Goal: Answer question/provide support

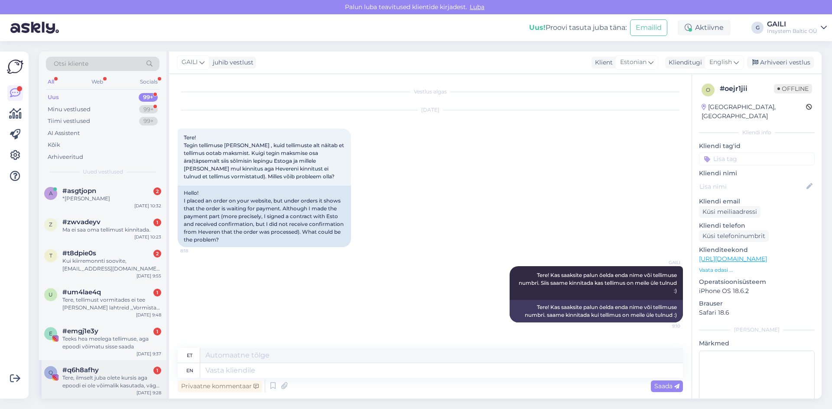
click at [90, 376] on div "Tere, ilmselt juba olete kursis aga epoodi ei ole võimalik kasutada, väga väga …" at bounding box center [111, 382] width 99 height 16
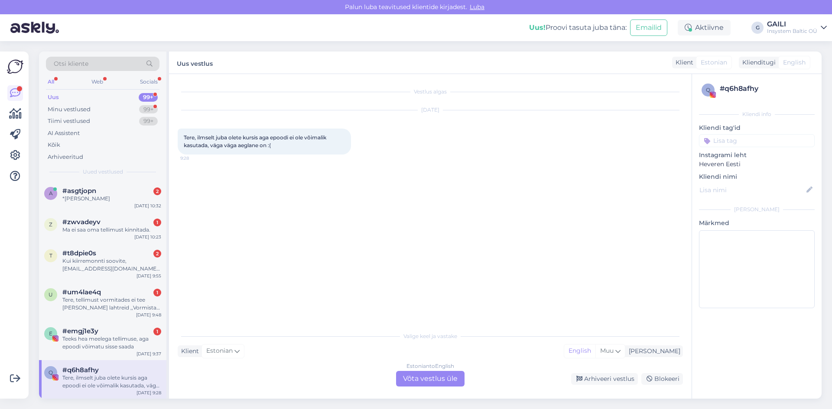
click at [423, 379] on div "Estonian to English Võta vestlus üle" at bounding box center [430, 379] width 68 height 16
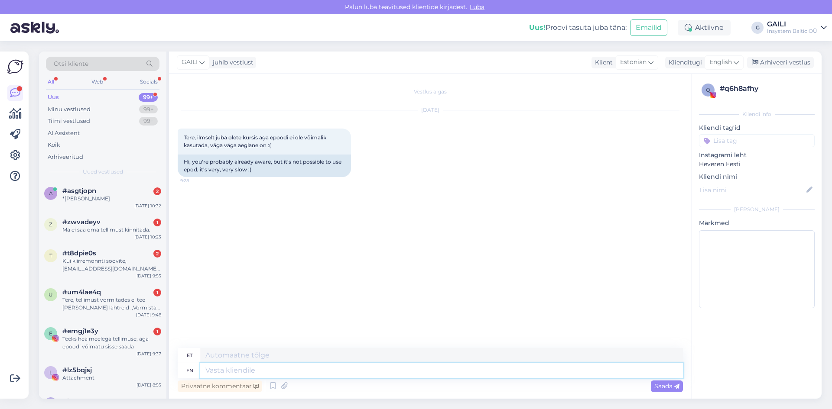
click at [243, 370] on textarea at bounding box center [441, 370] width 483 height 15
type textarea "Tere!"
type textarea "Tere! Aitäh, e"
type textarea "Tere! [GEOGRAPHIC_DATA],"
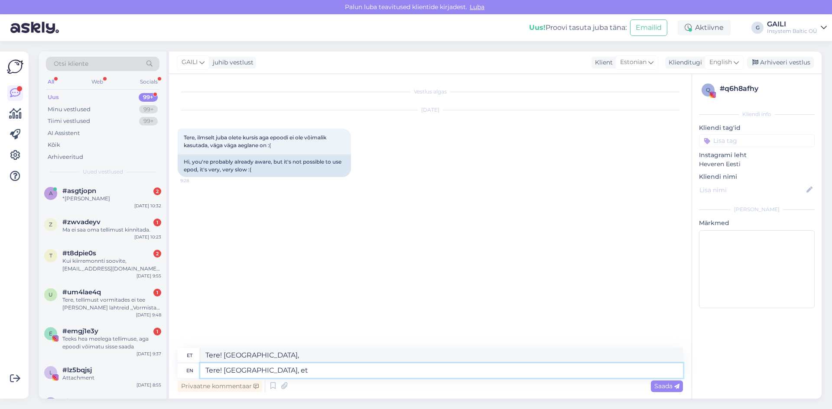
type textarea "Tere! Aitäh, et k"
type textarea "Tere! [PERSON_NAME] teised"
type textarea "Tere! Aitäh, et kirjutasite. Me"
type textarea "Tere! [PERSON_NAME] kirjutasite."
type textarea "Tere! Aitäh, et kirjutasite. Meie I"
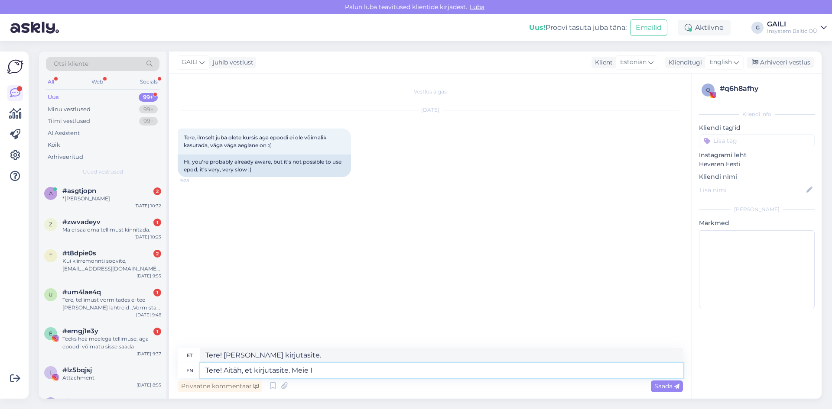
type textarea "Tere! Aitäh, et kirjutasite. Meie"
type textarea "Tere! Aitäh, et kirjutasite. Meie IT mee"
type textarea "Tere! Aitäh, et kirjutasite. Meie IT"
type textarea "Tere! Aitäh, et kirjutasite. Meie IT meeskond t"
type textarea "Tere! Aitäh, et kirjutasite. Meie IT meeskond"
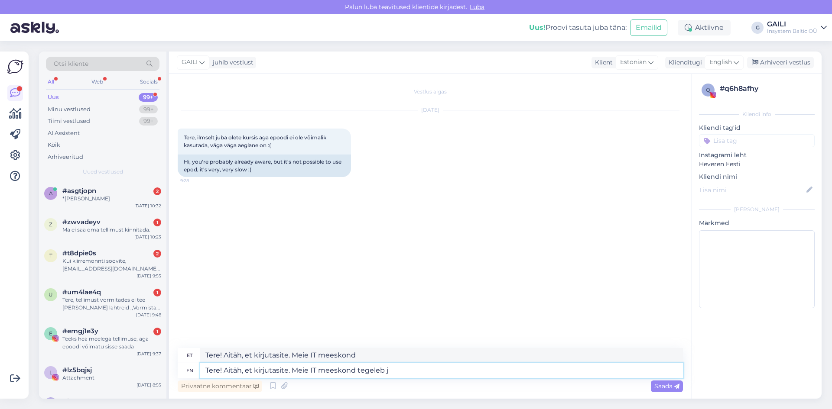
type textarea "Tere! Aitäh, et kirjutasite. Meie IT meeskond tegeleb ju"
type textarea "Tere! Aitäh, et kirjutasite. Meie IT meeskond tegeleb"
type textarea "Tere! Aitäh, et kirjutasite. Meie IT meeskond tegeleb juba s"
type textarea "Tere! Aitäh, et kirjutasite. Meie IT meeskond tegeleb juba"
type textarea "Tere! Aitäh, et kirjutasite. Meie IT meeskond tegeleb juba sellega."
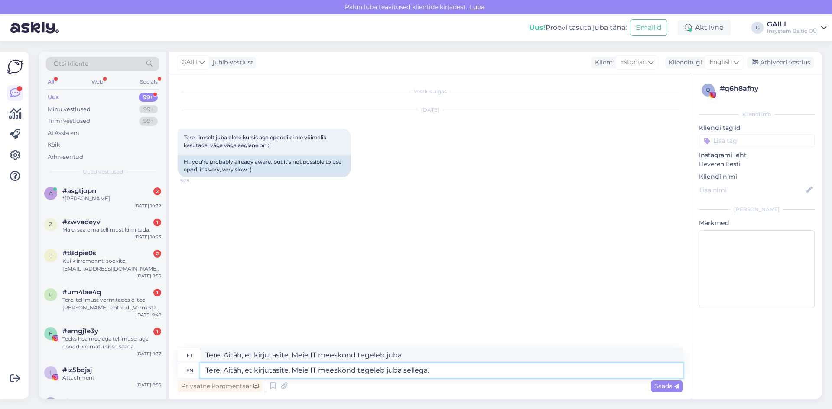
type textarea "Tere! Aitäh, et kirjutasite. Meie IT meeskond tegeleb juba sellega."
type textarea "Tere! Aitäh, et kirjutasite. Meie IT meeskond tegeleb juba sellega. Väga"
type textarea "Tere! Aitäh, et kirjutasite. Meie IT meeskond tegeleb juba sellega. Väga vaband…"
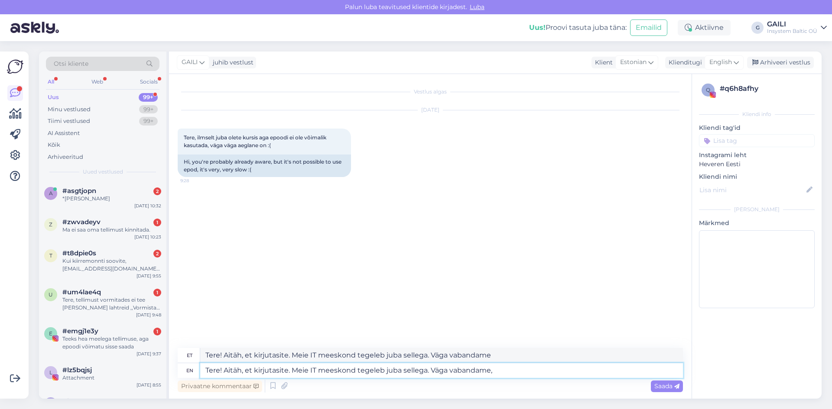
type textarea "Tere! Aitäh, et kirjutasite. Meie IT meeskond tegeleb juba sellega. Väga vaband…"
type textarea "Tere! Aitäh, et kirjutasite. Meie IT meeskond tegeleb juba sellega. väga vaband…"
type textarea "Tere! Aitäh, et kirjutasite. Meie IT meeskond tegeleb juba sellega. Väga vaband…"
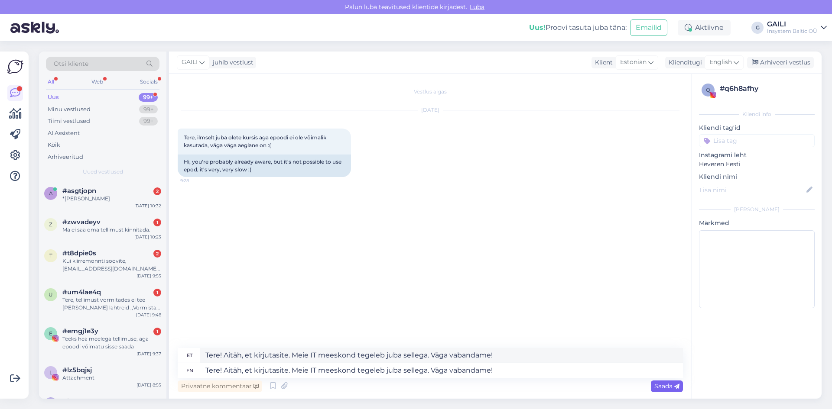
click at [668, 385] on span "Saada" at bounding box center [666, 386] width 25 height 8
click at [129, 347] on div "Teeks hea meelega tellimuse, aga epoodi võimatu sisse saada" at bounding box center [111, 343] width 99 height 16
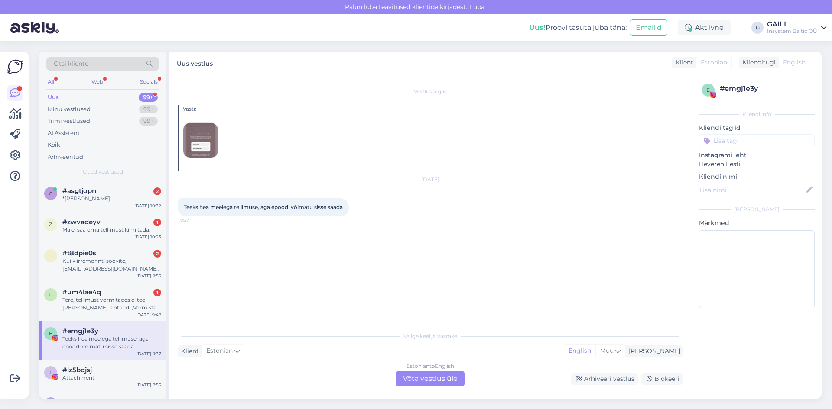
click at [442, 382] on div "Estonian to English Võta vestlus üle" at bounding box center [430, 379] width 68 height 16
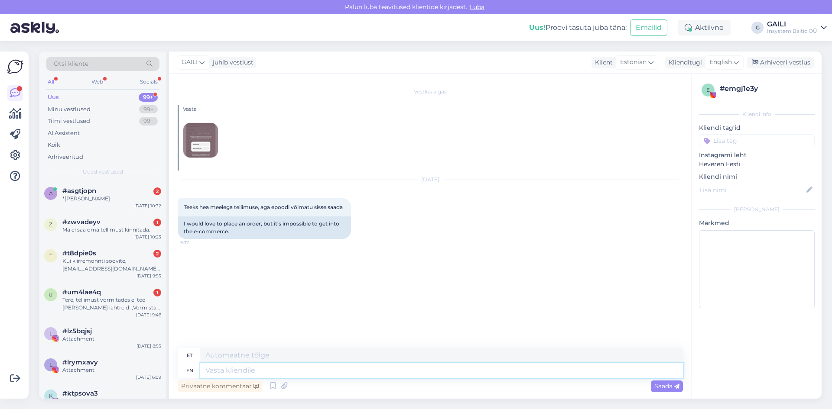
click at [302, 370] on textarea at bounding box center [441, 370] width 483 height 15
type textarea "Tere!"
type textarea "Tere! Aitäh, e"
type textarea "Tere! [GEOGRAPHIC_DATA],"
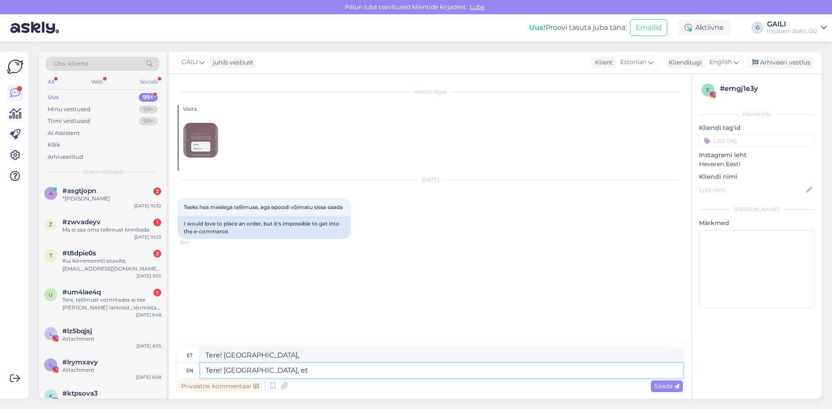
type textarea "Tere! Aitäh, et k"
type textarea "Tere! [PERSON_NAME] teised"
type textarea "Tere! Aitäh, et kirjutasite!"
type textarea "Tere! [PERSON_NAME] kirjutasite"
type textarea "Tere! Aitäh, et kirjutasite!"
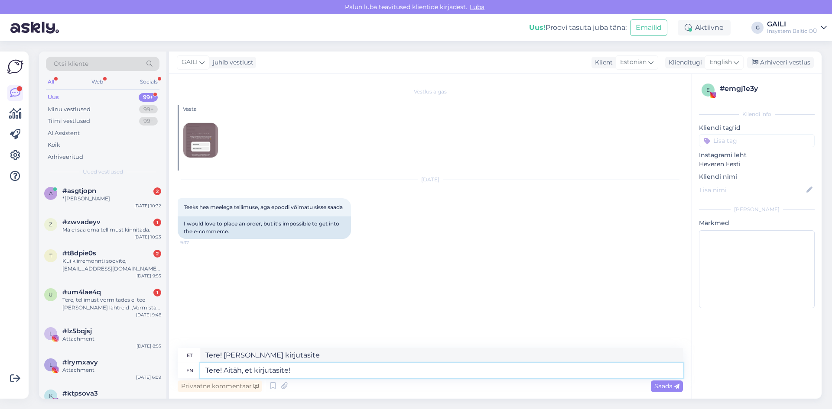
type textarea "Tere! Aitäh, et kirjutaksite!"
type textarea "Tere! Aitäh, et kirjutasite! Meie"
type textarea "Tere! Aitäh, et kirjutasite! Meie IT m"
type textarea "Tere! Aitäh, et kirjutasite! Meie IT"
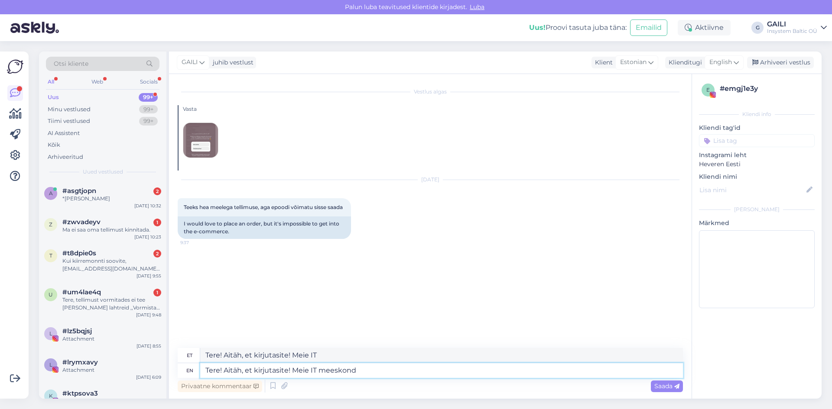
type textarea "Tere! Aitäh, et kirjutasite! Meie IT meeskond"
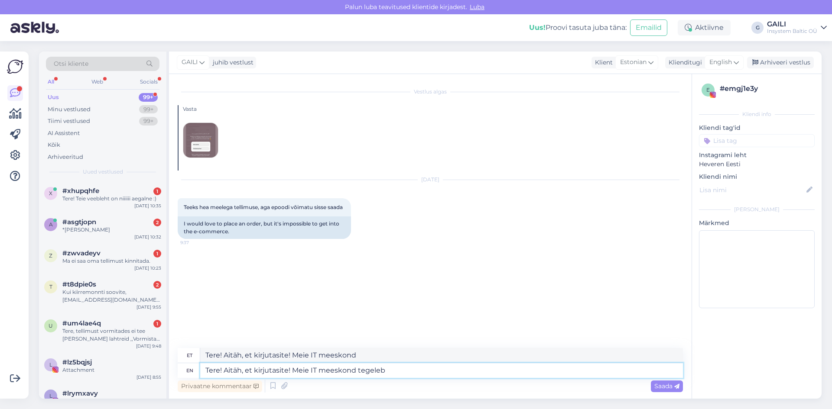
type textarea "Tere! Aitäh, et kirjutasite! Meie IT meeskond tegeleb"
type textarea "Tere! Aitäh, et kirjutasite! Meie IT meeskond tegeleb sellega."
type textarea "Tere! Aitäh, et kirjutasite! Meie IT meeskond tegeleb sellega. Väga vab"
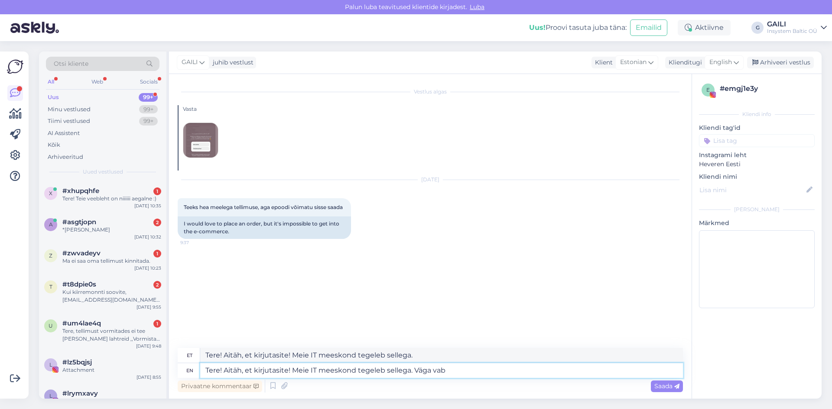
type textarea "Tere! Aitäh, et kirjutasite! Meie IT meeskond tegeleb sellega. Väga"
type textarea "Tere! Aitäh, et kirjutasite! Meie IT meeskond tegeleb sellega. Väga vabandame"
drag, startPoint x: 382, startPoint y: 383, endPoint x: 133, endPoint y: 392, distance: 250.1
click at [133, 392] on div "Otsi kliente All Web Socials Uus 99+ Minu vestlused 99+ Tiimi vestlused 99+ AI …" at bounding box center [430, 225] width 782 height 347
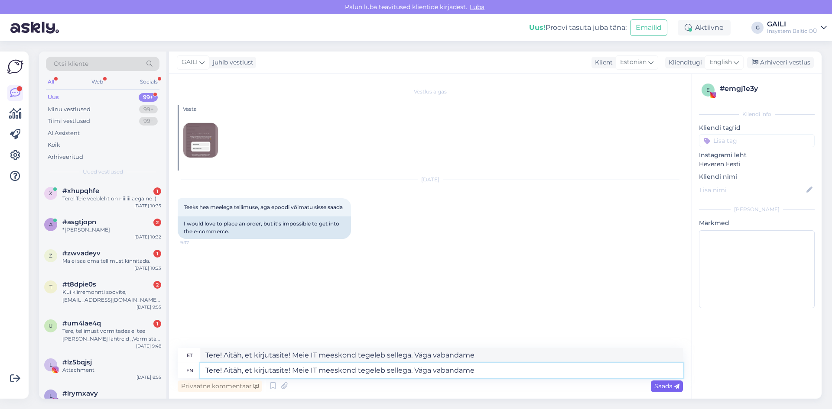
type textarea "Tere! Aitäh, et kirjutasite! Meie IT meeskond tegeleb sellega. Väga vabandame"
click at [672, 386] on span "Saada" at bounding box center [666, 386] width 25 height 8
click at [113, 333] on div "Tere, tellimust vormitades ei tee [PERSON_NAME] lahtreid ,,Vormista tellimus kü…" at bounding box center [111, 335] width 99 height 16
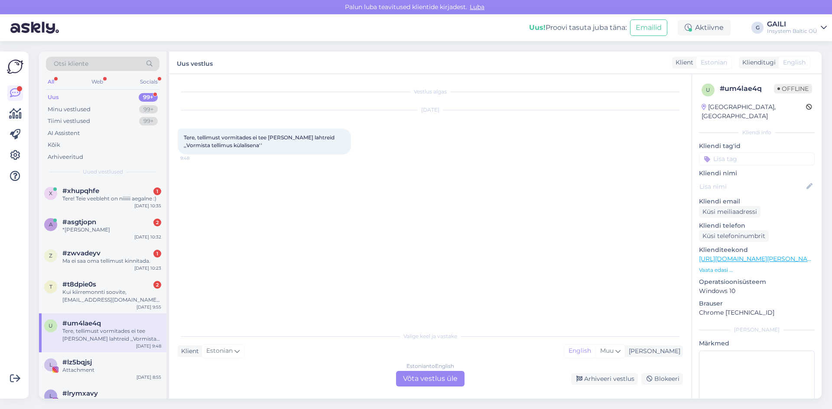
click at [431, 378] on div "Estonian to English Võta vestlus üle" at bounding box center [430, 379] width 68 height 16
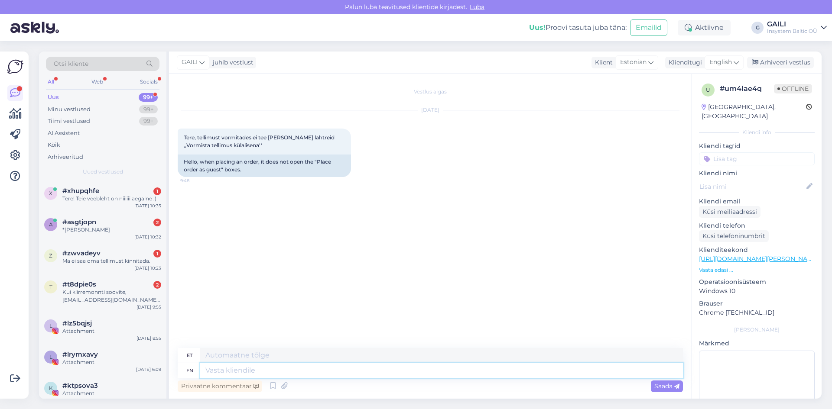
click at [234, 373] on textarea at bounding box center [441, 370] width 483 height 15
paste textarea "Tere! Aitäh, et kirjutasite! Meie IT meeskond tegeleb sellega. Väga vabandame"
type textarea "Tere! Aitäh, et kirjutasite! Meie IT meeskond tegeleb sellega. Väga vabandame"
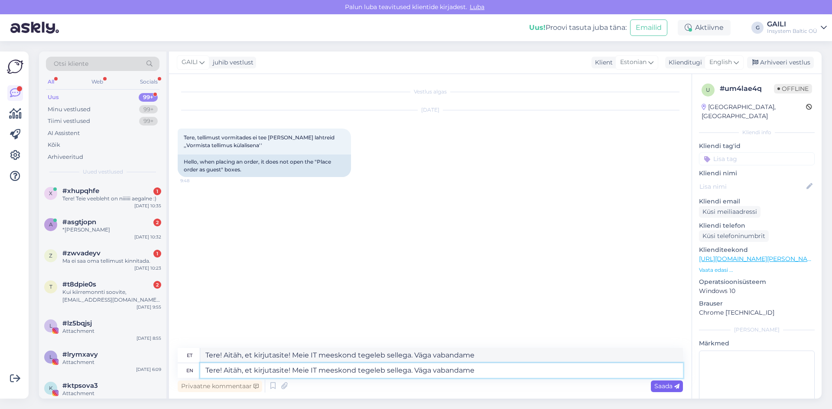
type textarea "Tere! Aitäh, et kirjutasite! Meie IT meeskond tegeleb sellega. Väga vabandame"
click at [674, 390] on span "Saada" at bounding box center [666, 386] width 25 height 8
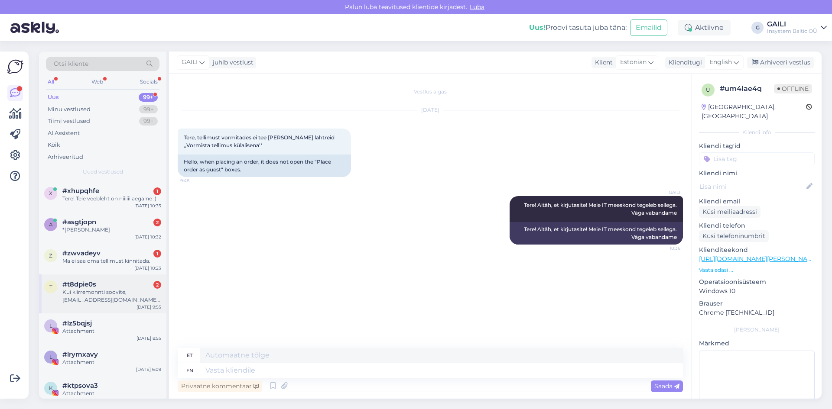
click at [95, 301] on div "Kui kiirremonnti soovite, [EMAIL_ADDRESS][DOMAIN_NAME] v 53572141" at bounding box center [111, 296] width 99 height 16
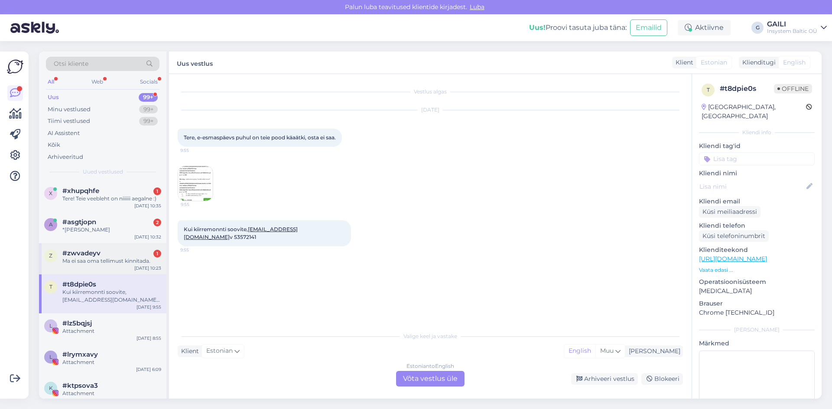
click at [101, 252] on div "#zwvadeyv 1" at bounding box center [111, 253] width 99 height 8
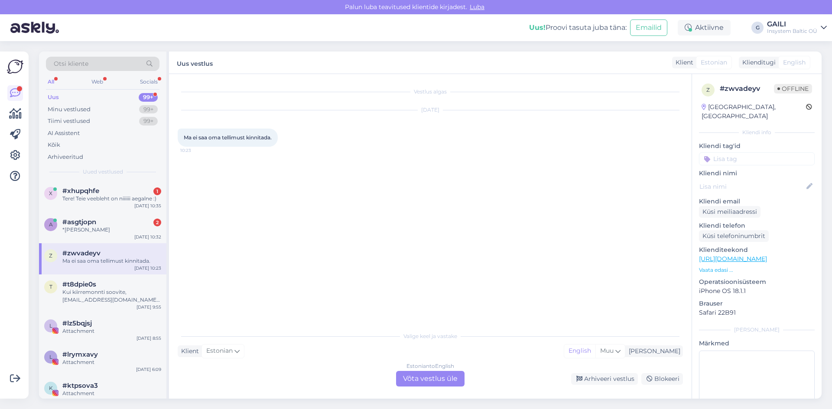
click at [438, 382] on div "Estonian to English Võta vestlus üle" at bounding box center [430, 379] width 68 height 16
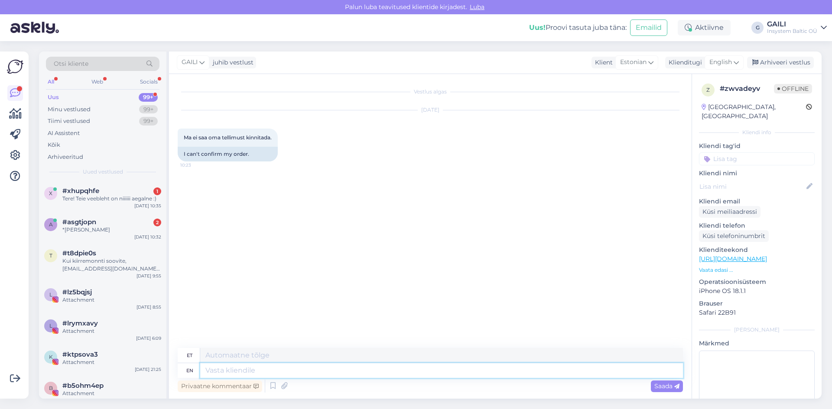
click at [269, 370] on textarea at bounding box center [441, 370] width 483 height 15
paste textarea "Tere! Aitäh, et kirjutasite! Meie IT meeskond tegeleb sellega. Väga vabandame"
type textarea "Tere! Aitäh, et kirjutasite! Meie IT meeskond tegeleb sellega. Väga vabandame"
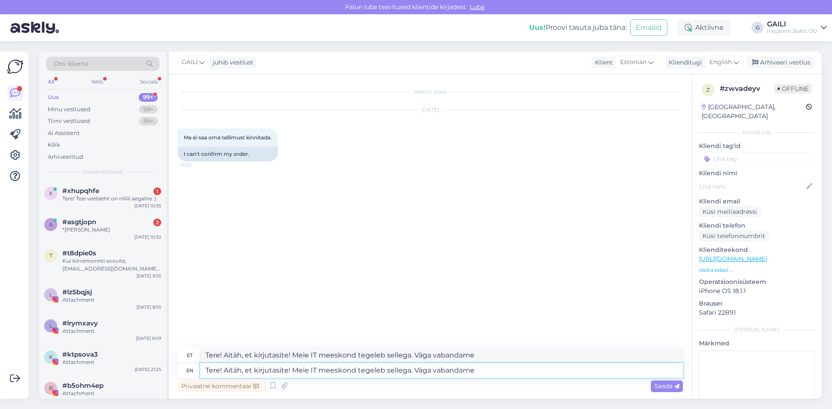
click at [386, 373] on textarea "Tere! Aitäh, et kirjutasite! Meie IT meeskond tegeleb sellega. Väga vabandame" at bounding box center [441, 370] width 483 height 15
type textarea "Tere! Aitäh, et kirjutasite! Meie IT meeskond tegeleb probleemigasellega. Väga …"
type textarea "Tere! Aitäh, et kirjutasite! Meie IT meeskond tegeleb probleemiga. Väga vabanda…"
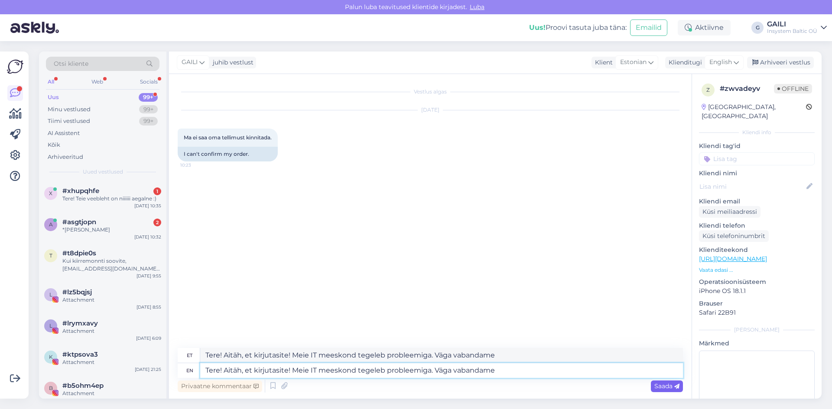
type textarea "Tere! Aitäh, et kirjutasite! Meie IT meeskond tegeleb probleemiga. Väga vabanda…"
click at [666, 387] on span "Saada" at bounding box center [666, 386] width 25 height 8
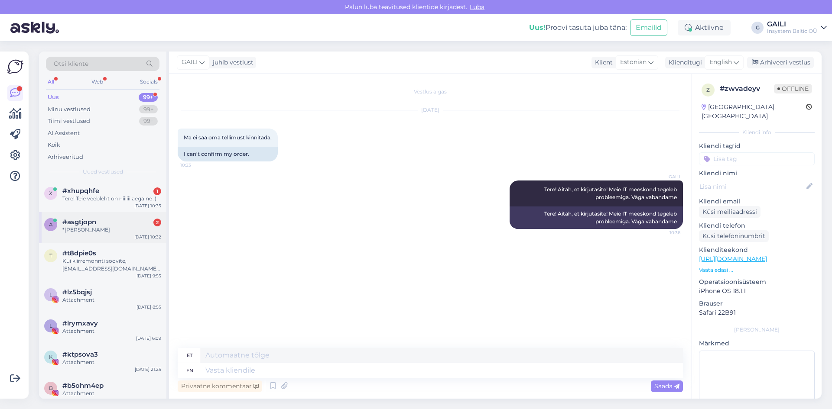
click at [113, 218] on div "#asgtjopn 2" at bounding box center [111, 222] width 99 height 8
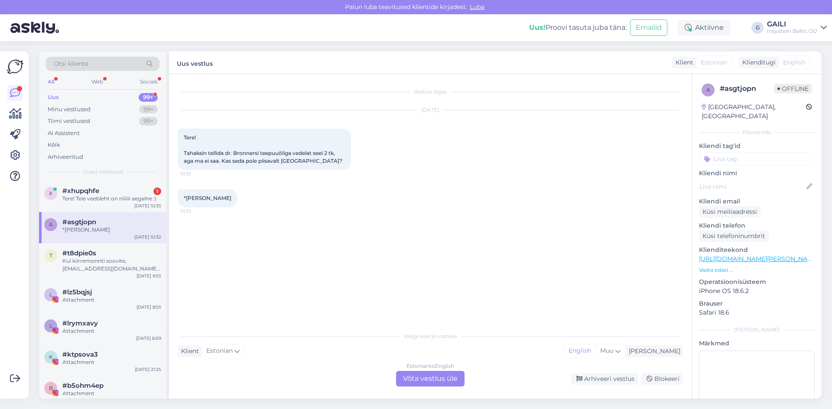
click at [441, 381] on div "Estonian to English Võta vestlus üle" at bounding box center [430, 379] width 68 height 16
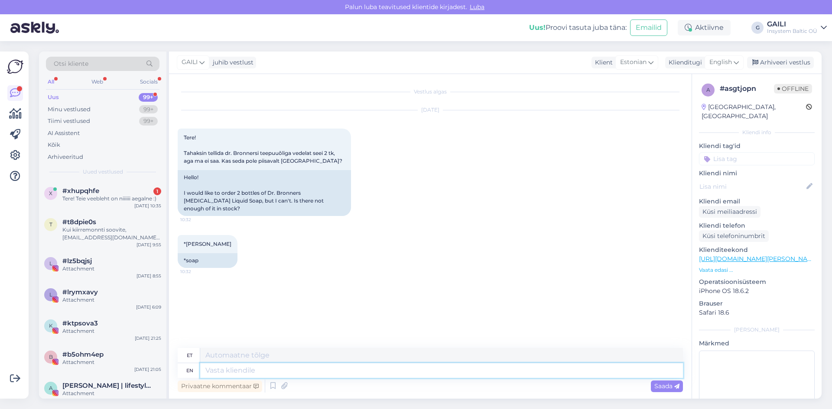
click at [270, 373] on textarea at bounding box center [441, 370] width 483 height 15
type textarea "Tere!"
type textarea "Tere! Suuremat o"
type textarea "Tere! [GEOGRAPHIC_DATA]"
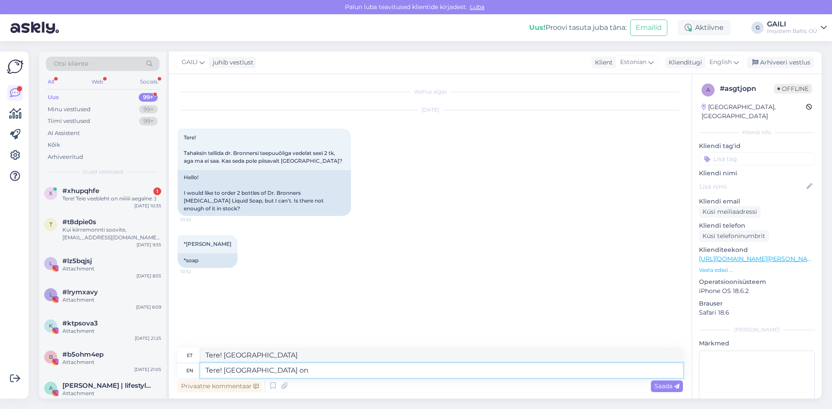
type textarea "Tere! [GEOGRAPHIC_DATA] on"
type textarea "Tere! Suuremat on veel"
type textarea "Tere! Suuremat veel"
type textarea "Tere! Suuremat on veel 1"
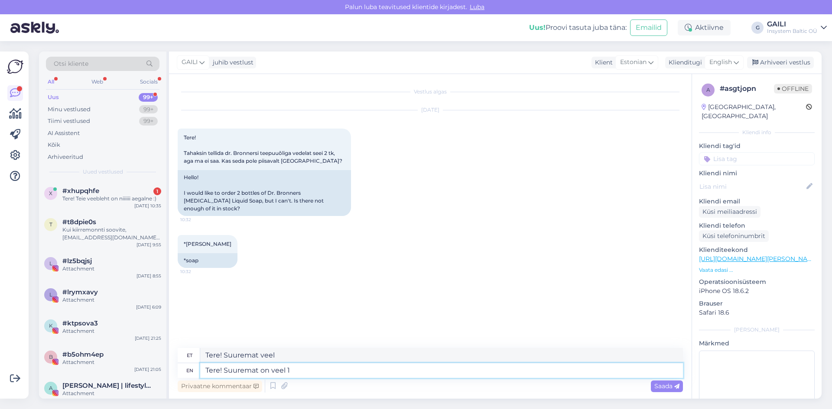
type textarea "Tere! Suuremat veel 1"
type textarea "Tere! Suuremat on veel 1 laos s"
type textarea "Tere! Suuremat veel 1 Laoses"
type textarea "Tere! Suuremat on veel 1 laos saadaval j"
type textarea "Tere! Suuremat on veel 1 laos saadaval"
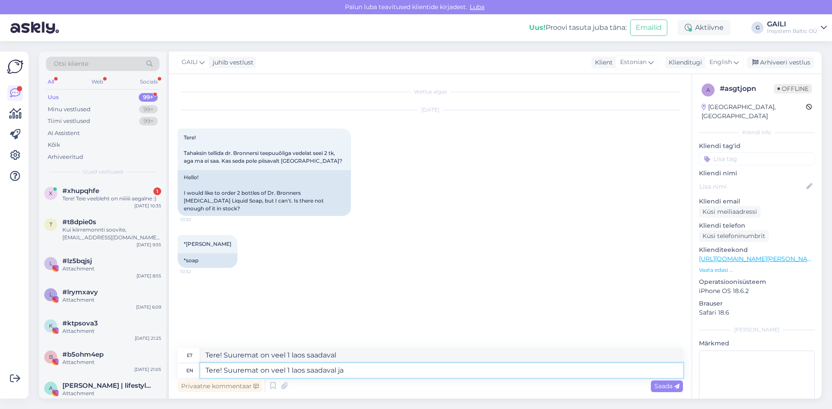
type textarea "Tere! Suuremat on veel 1 laos saadaval ja"
type textarea "Tere! Suuremat on veel 1 laos saadaval ja väiksemat o"
type textarea "Tere! Suuremat on veel 1 laos [PERSON_NAME] väiksemat"
type textarea "Tere! Suuremat on veel 1 laos saadaval ja väiksemat on"
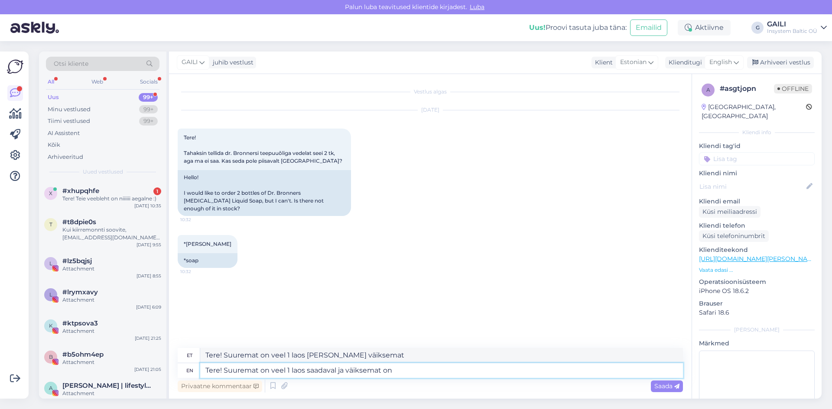
type textarea "Tere! Suuremat on veel 1 laos saadaval ja väiksemat on"
type textarea "Tere! Suuremat on veel 1 laos saadaval ja väiksemat on 2tk"
type textarea "Tere! Suuremat on veel 1 laos saadaval ja väiksemat on 2tk veel l"
type textarea "Tere! Suuremat on veel 1 laos saadaval ja väiksemat on 2tk veel"
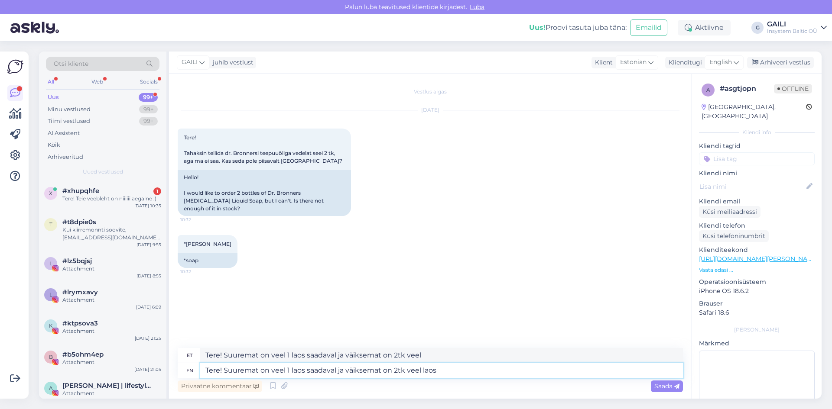
type textarea "Tere! Suuremat on veel 1 laos saadaval ja väiksemat on 2tk veel laos."
click at [289, 370] on textarea "Tere! Suuremat on veel 1 laos saadaval ja väiksemat on 2tk veel laos." at bounding box center [441, 370] width 483 height 15
type textarea "Tere! Suuremat on veel 1tk laos saadaval ja väiksemat on 2tk veel laos."
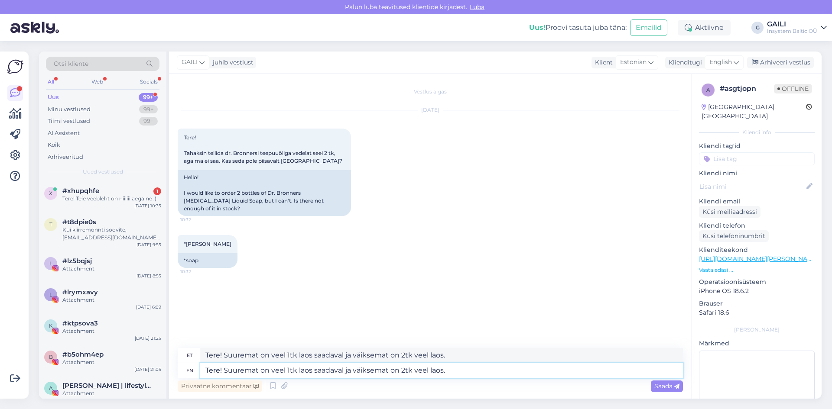
click at [457, 368] on textarea "Tere! Suuremat on veel 1tk laos saadaval ja väiksemat on 2tk veel laos." at bounding box center [441, 370] width 483 height 15
type textarea "Tere! Suuremat on veel 1tk laos saadaval ja väiksemat on 2tk veel laos."
click at [669, 386] on span "Saada" at bounding box center [666, 386] width 25 height 8
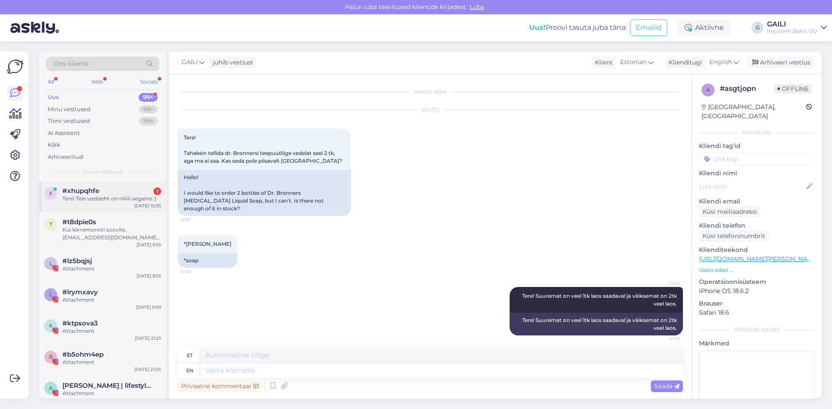
click at [109, 190] on div "#xhupqhfe 1" at bounding box center [111, 191] width 99 height 8
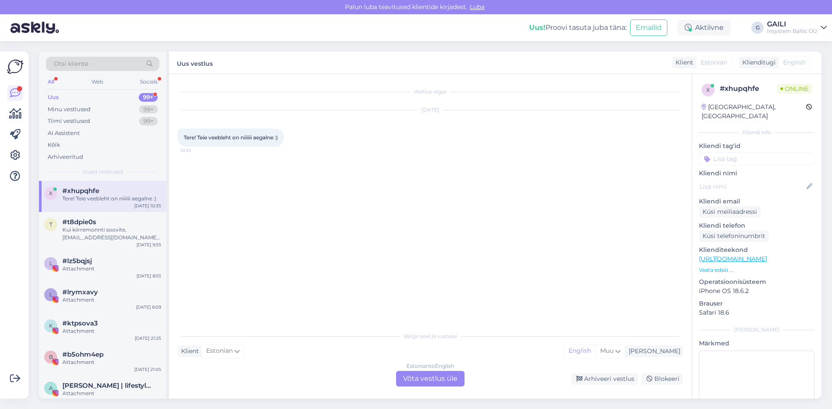
drag, startPoint x: 441, startPoint y: 385, endPoint x: 426, endPoint y: 385, distance: 15.6
click at [441, 385] on div "Estonian to English Võta vestlus üle" at bounding box center [430, 379] width 68 height 16
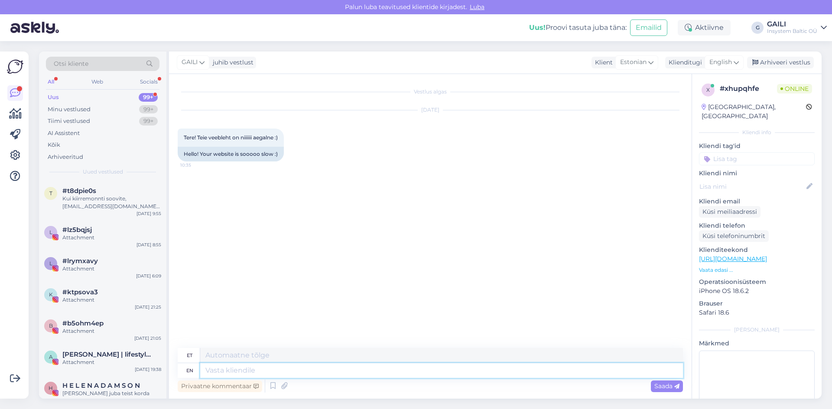
click at [258, 365] on textarea at bounding box center [441, 370] width 483 height 15
paste textarea "Tere! Aitäh, et kirjutasite! Meie IT meeskond tegeleb sellega. Väga vabandame"
type textarea "Tere! Aitäh, et kirjutasite! Meie IT meeskond tegeleb sellega. Väga vabandame"
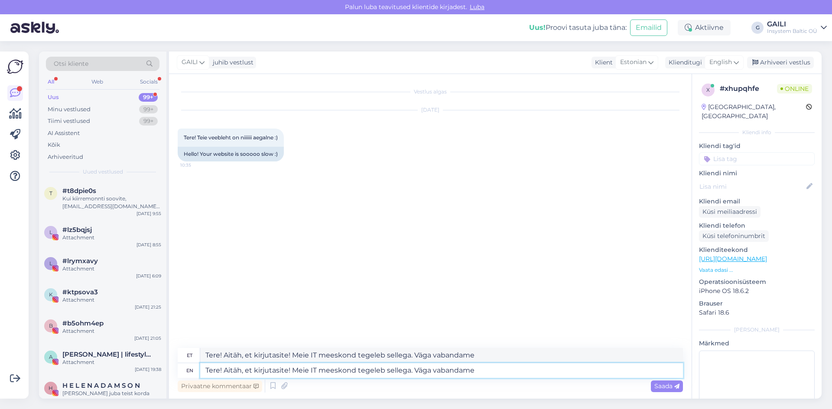
click at [493, 371] on textarea "Tere! Aitäh, et kirjutasite! Meie IT meeskond tegeleb sellega. Väga vabandame" at bounding box center [441, 370] width 483 height 15
type textarea "Tere! Aitäh, et kirjutasite! Meie IT meeskond tegeleb sellega. Väga vabandame1"
type textarea "Tere! Aitäh, et kirjutasite! Meie IT meeskond tegeleb sellega. Väga vabandame!"
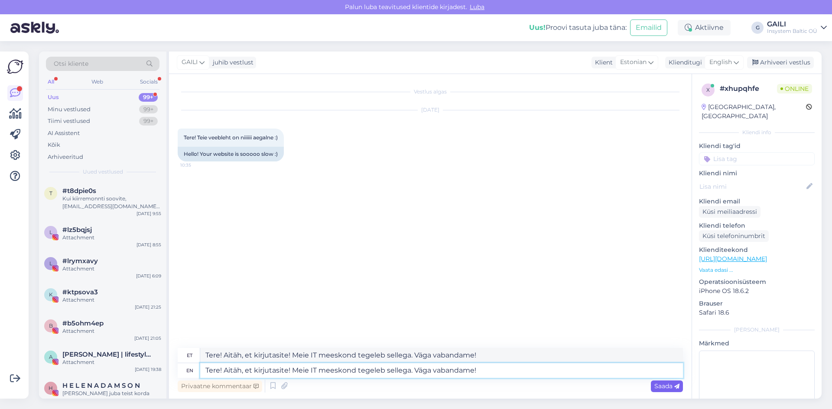
type textarea "Tere! Aitäh, et kirjutasite! Meie IT meeskond tegeleb sellega. Väga vabandame!"
click at [664, 388] on span "Saada" at bounding box center [666, 386] width 25 height 8
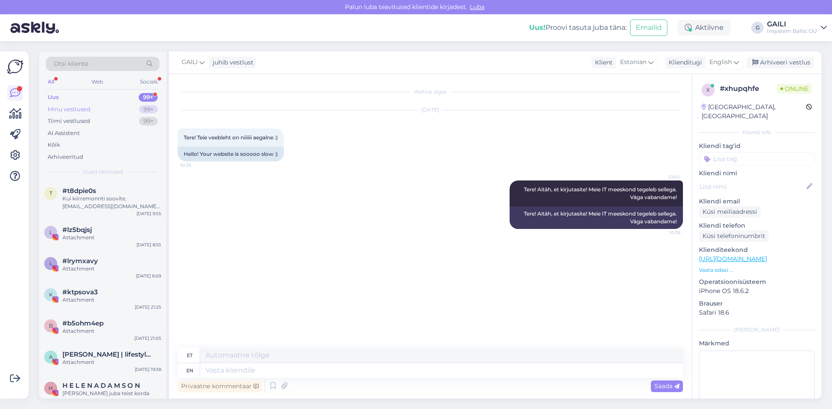
click at [88, 112] on div "Minu vestlused" at bounding box center [69, 109] width 43 height 9
